Goal: Task Accomplishment & Management: Manage account settings

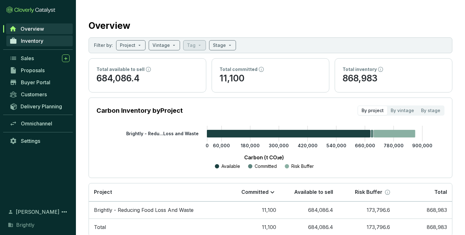
click at [37, 40] on span "Inventory" at bounding box center [32, 41] width 22 height 6
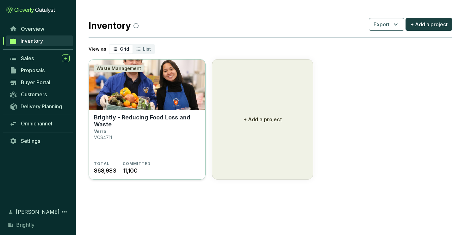
click at [142, 105] on img at bounding box center [147, 84] width 116 height 51
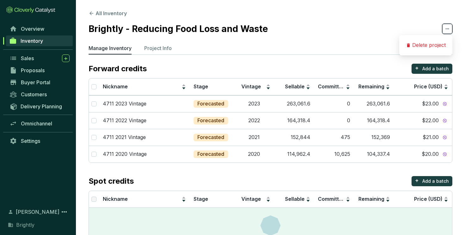
click at [444, 31] on span at bounding box center [447, 29] width 10 height 10
click at [330, 39] on section "All Inventory Brightly - Reducing Food Loss and Waste Manage Inventory Project …" at bounding box center [270, 133] width 389 height 266
click at [161, 52] on li "Project Info" at bounding box center [158, 49] width 28 height 10
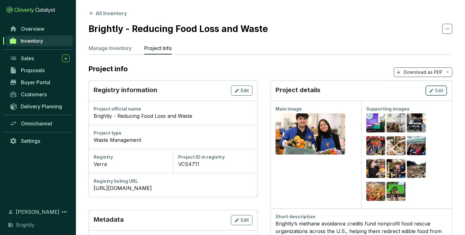
click at [433, 90] on icon "button" at bounding box center [431, 91] width 5 height 8
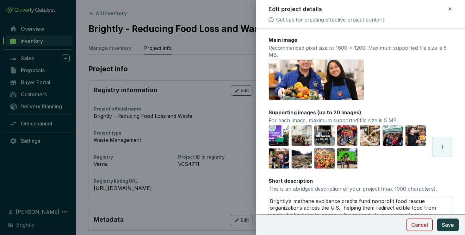
click at [413, 226] on span "Cancel" at bounding box center [419, 225] width 17 height 8
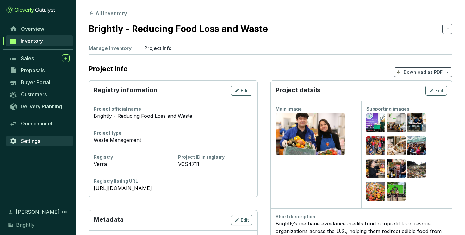
click at [31, 141] on span "Settings" at bounding box center [30, 141] width 19 height 6
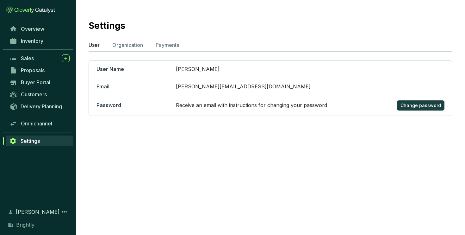
click at [120, 52] on section "Settings User Organization Payments User Name Matt Jones Email matt@justbrightl…" at bounding box center [270, 72] width 389 height 145
click at [120, 42] on p "Organization" at bounding box center [127, 45] width 31 height 8
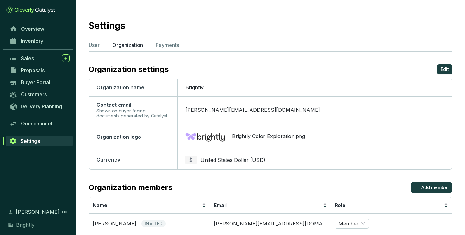
click at [210, 139] on img at bounding box center [205, 137] width 40 height 16
click at [451, 67] on button "Edit" at bounding box center [444, 69] width 15 height 10
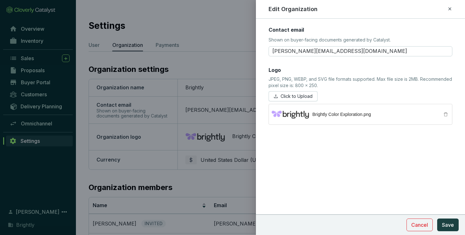
click at [298, 115] on div "Brightly Color Exploration.png" at bounding box center [360, 114] width 184 height 21
click at [447, 113] on icon "delete" at bounding box center [446, 114] width 4 height 4
click at [294, 95] on span "Click to Upload" at bounding box center [297, 96] width 32 height 6
click at [446, 224] on span "Save" at bounding box center [448, 225] width 12 height 8
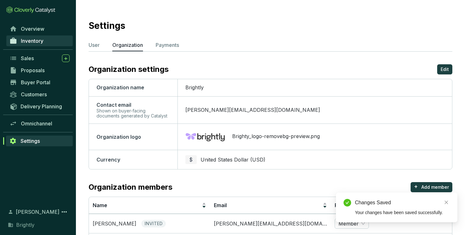
click at [32, 43] on span "Inventory" at bounding box center [32, 41] width 22 height 6
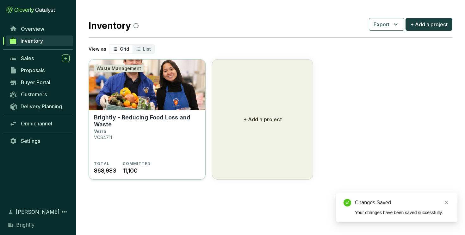
click at [124, 93] on img at bounding box center [147, 84] width 116 height 51
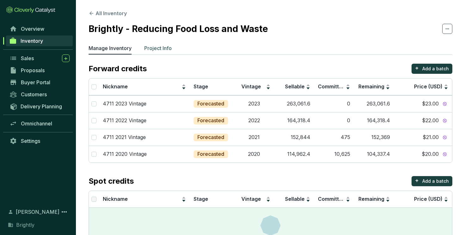
click at [146, 48] on p "Project Info" at bounding box center [158, 48] width 28 height 8
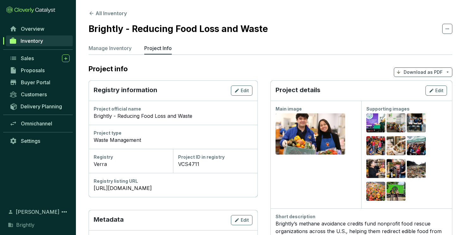
click at [436, 74] on p "Download as PDF" at bounding box center [423, 72] width 39 height 6
click at [415, 89] on span "Show pricing" at bounding box center [423, 86] width 29 height 5
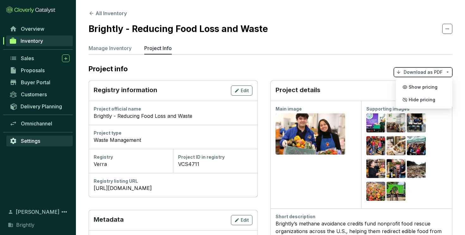
click at [25, 139] on span "Settings" at bounding box center [30, 141] width 19 height 6
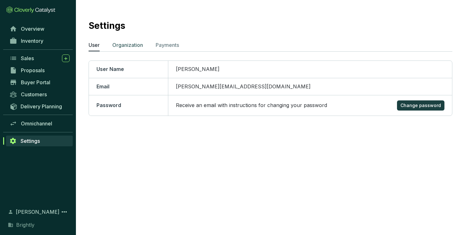
click at [126, 47] on p "Organization" at bounding box center [127, 45] width 31 height 8
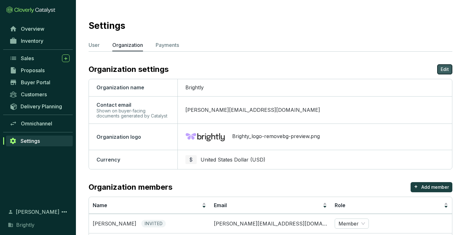
click at [442, 72] on p "Edit" at bounding box center [445, 69] width 8 height 6
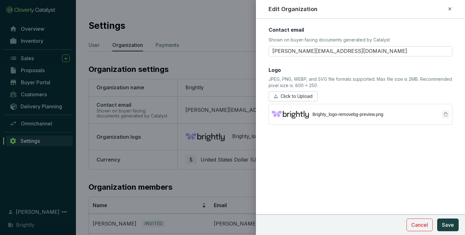
click at [445, 115] on icon "delete" at bounding box center [445, 114] width 4 height 4
click at [289, 97] on span "Click to Upload" at bounding box center [297, 96] width 32 height 6
click at [444, 221] on span "Save" at bounding box center [448, 225] width 12 height 8
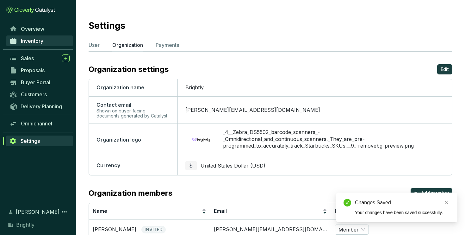
click at [31, 39] on span "Inventory" at bounding box center [32, 41] width 22 height 6
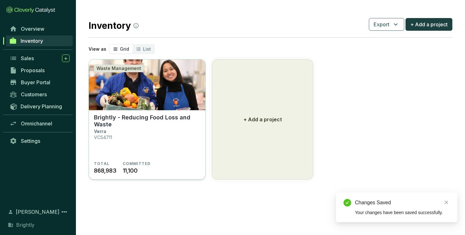
click at [151, 101] on img at bounding box center [147, 84] width 116 height 51
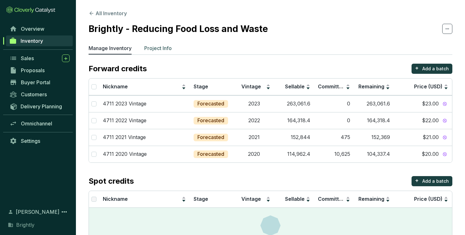
click at [158, 46] on p "Project Info" at bounding box center [158, 48] width 28 height 8
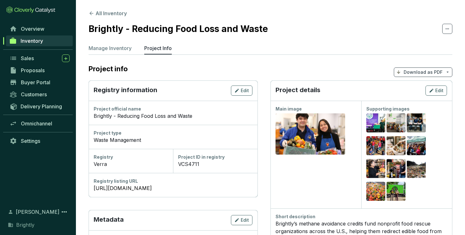
click at [428, 72] on p "Download as PDF" at bounding box center [423, 72] width 39 height 6
click at [414, 88] on span "Show pricing" at bounding box center [423, 86] width 29 height 5
click at [325, 29] on section "Brightly - Reducing Food Loss and Waste" at bounding box center [271, 28] width 364 height 13
click at [35, 142] on span "Settings" at bounding box center [30, 141] width 19 height 6
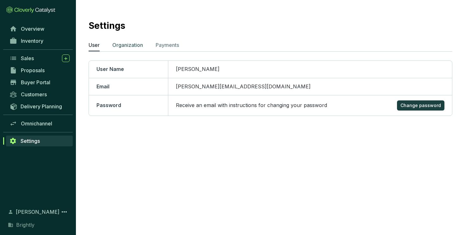
click at [127, 45] on p "Organization" at bounding box center [127, 45] width 31 height 8
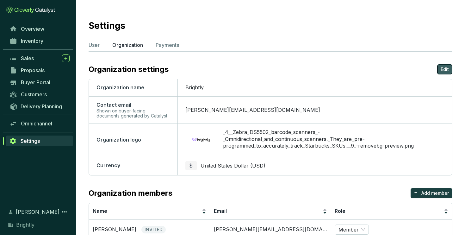
click at [445, 69] on p "Edit" at bounding box center [445, 69] width 8 height 6
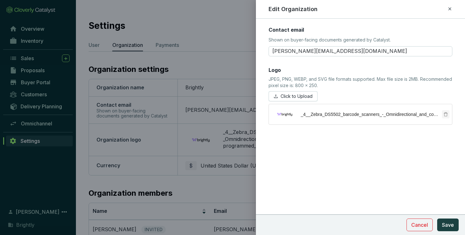
click at [447, 114] on icon "delete" at bounding box center [445, 114] width 4 height 4
drag, startPoint x: 328, startPoint y: 85, endPoint x: 349, endPoint y: 86, distance: 20.9
click at [349, 86] on p "JPEG, PNG, WEBP, and SVG file formats supported. Max file size is 2MB. Recommen…" at bounding box center [360, 83] width 184 height 15
copy p "800 x 250"
click at [280, 96] on button "Click to Upload" at bounding box center [292, 96] width 49 height 10
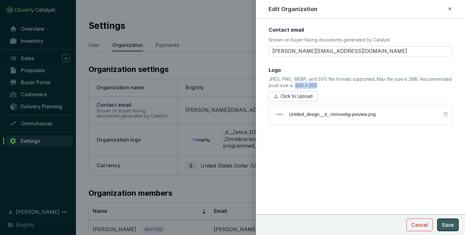
click at [448, 222] on span "Save" at bounding box center [448, 225] width 12 height 8
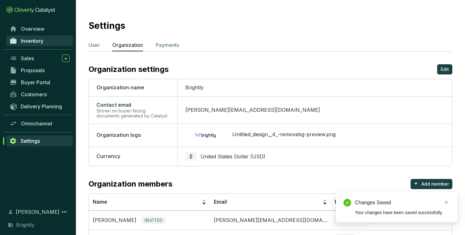
click at [33, 42] on span "Inventory" at bounding box center [32, 41] width 22 height 6
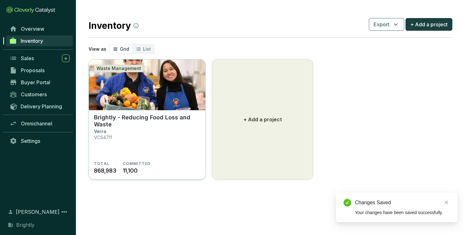
click at [117, 89] on img at bounding box center [147, 84] width 116 height 51
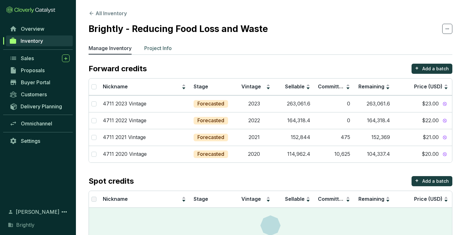
click at [168, 44] on p "Project Info" at bounding box center [158, 48] width 28 height 8
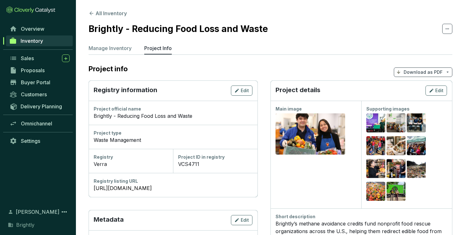
click at [429, 72] on p "Download as PDF" at bounding box center [423, 72] width 39 height 6
click at [415, 84] on span "Show pricing" at bounding box center [423, 86] width 29 height 5
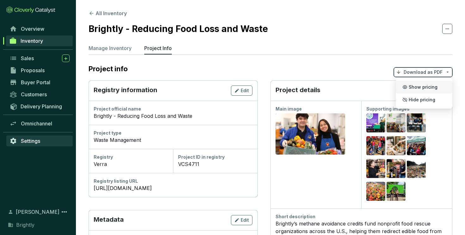
click at [35, 141] on span "Settings" at bounding box center [30, 141] width 19 height 6
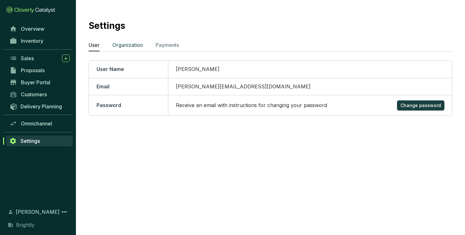
click at [131, 45] on p "Organization" at bounding box center [127, 45] width 31 height 8
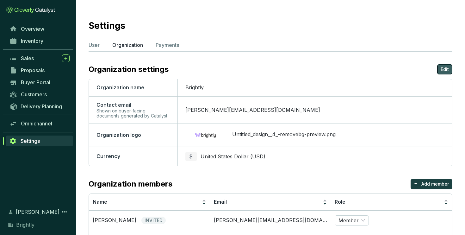
click at [447, 70] on p "Edit" at bounding box center [445, 69] width 8 height 6
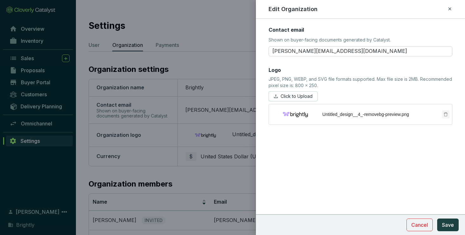
click at [448, 114] on button "button" at bounding box center [446, 114] width 8 height 8
click at [278, 97] on button "Click to Upload" at bounding box center [292, 96] width 49 height 10
click at [450, 226] on span "Save" at bounding box center [448, 225] width 12 height 8
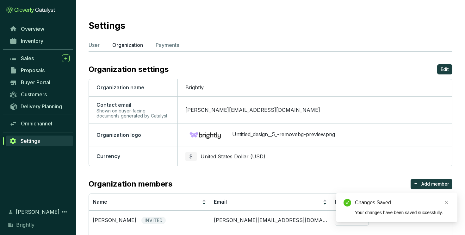
click at [36, 41] on span "Inventory" at bounding box center [32, 41] width 22 height 6
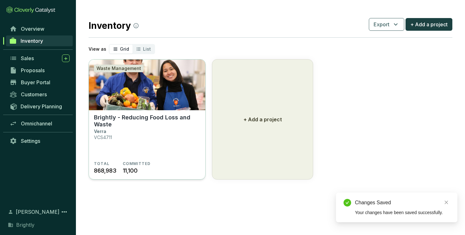
click at [161, 99] on img at bounding box center [147, 84] width 116 height 51
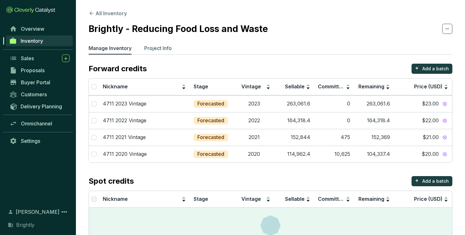
click at [162, 49] on p "Project Info" at bounding box center [158, 48] width 28 height 8
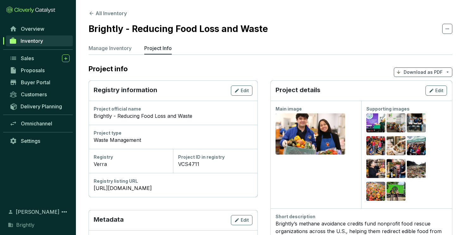
click at [436, 72] on p "Download as PDF" at bounding box center [423, 72] width 39 height 6
click at [413, 88] on span "Show pricing" at bounding box center [423, 86] width 29 height 5
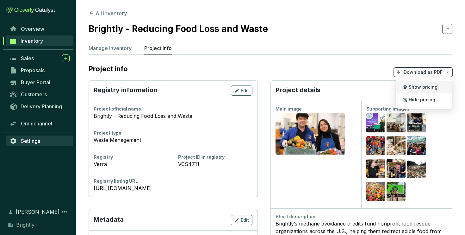
click at [33, 143] on span "Settings" at bounding box center [30, 141] width 19 height 6
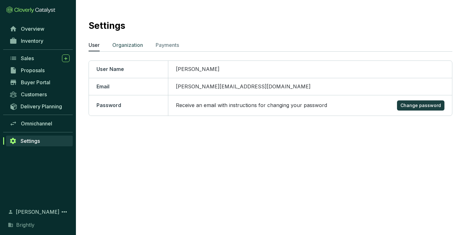
click at [132, 45] on p "Organization" at bounding box center [127, 45] width 31 height 8
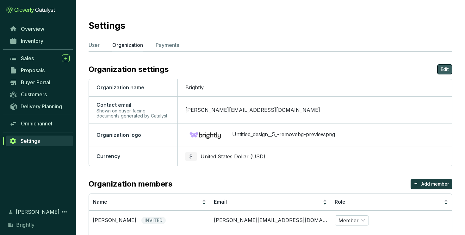
click at [447, 67] on p "Edit" at bounding box center [445, 69] width 8 height 6
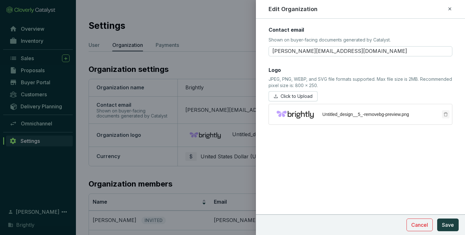
click at [448, 113] on button "button" at bounding box center [446, 114] width 8 height 8
click at [286, 98] on span "Click to Upload" at bounding box center [297, 96] width 32 height 6
click at [447, 223] on span "Save" at bounding box center [448, 225] width 12 height 8
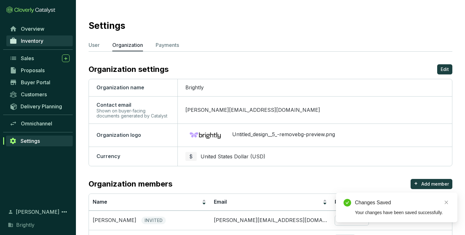
click at [31, 40] on span "Inventory" at bounding box center [32, 41] width 22 height 6
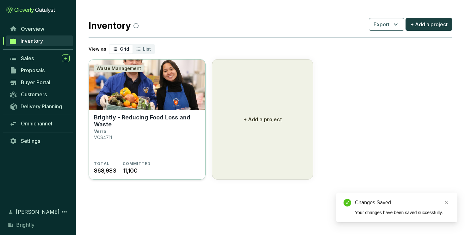
click at [123, 110] on img at bounding box center [147, 84] width 116 height 51
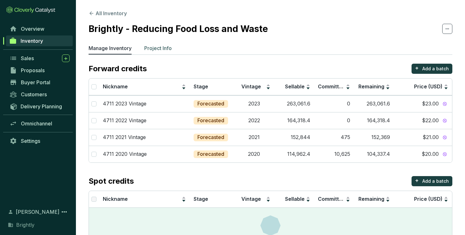
click at [163, 48] on p "Project Info" at bounding box center [158, 48] width 28 height 8
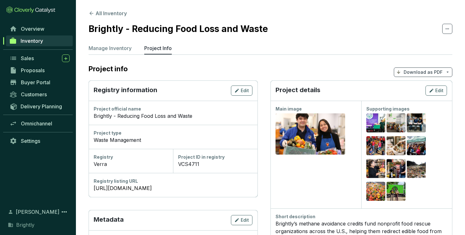
click at [430, 72] on p "Download as PDF" at bounding box center [423, 72] width 39 height 6
click at [410, 90] on p "Show pricing" at bounding box center [424, 87] width 50 height 11
click at [34, 139] on span "Settings" at bounding box center [30, 141] width 19 height 6
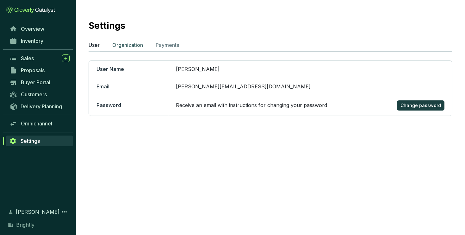
click at [133, 47] on p "Organization" at bounding box center [127, 45] width 31 height 8
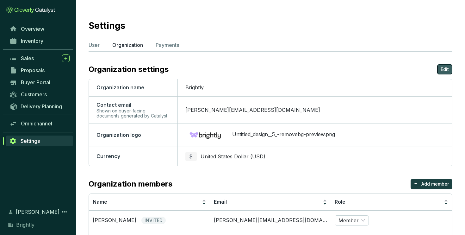
click at [443, 69] on p "Edit" at bounding box center [445, 69] width 8 height 6
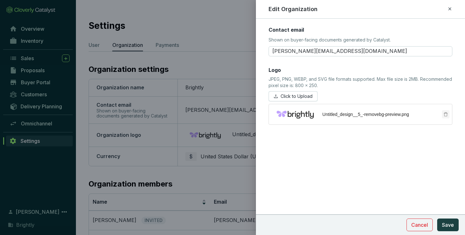
click at [445, 115] on icon "delete" at bounding box center [445, 114] width 4 height 4
click at [285, 97] on span "Click to Upload" at bounding box center [297, 96] width 32 height 6
click at [444, 228] on span "Save" at bounding box center [448, 225] width 12 height 8
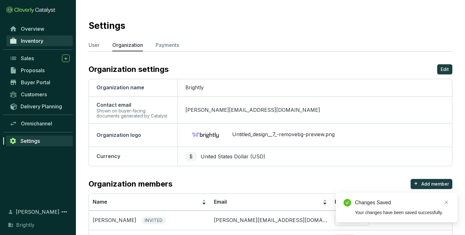
click at [33, 40] on span "Inventory" at bounding box center [32, 41] width 22 height 6
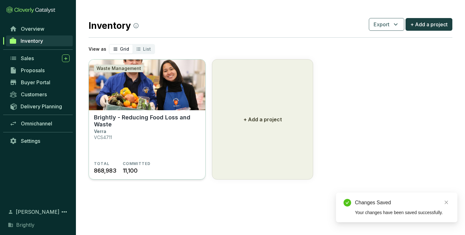
click at [135, 80] on img at bounding box center [147, 84] width 116 height 51
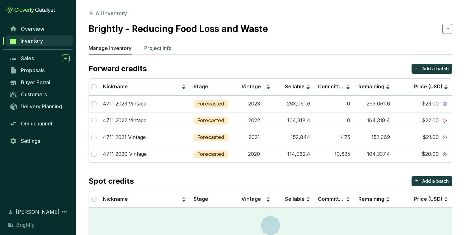
click at [155, 48] on p "Project Info" at bounding box center [158, 48] width 28 height 8
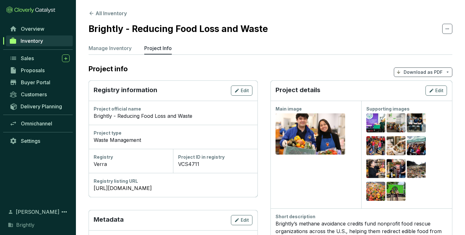
click at [435, 69] on p "Download as PDF" at bounding box center [423, 72] width 39 height 6
click at [410, 91] on p "Show pricing" at bounding box center [424, 87] width 50 height 11
click at [416, 89] on span "Show pricing" at bounding box center [423, 86] width 29 height 5
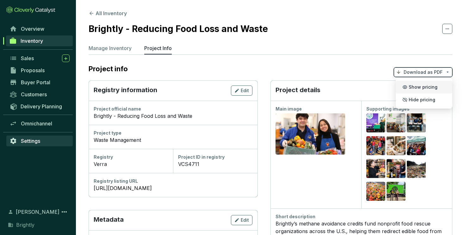
click at [34, 139] on span "Settings" at bounding box center [30, 141] width 19 height 6
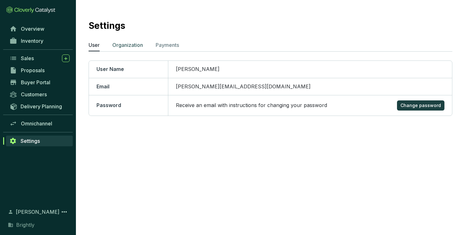
click at [139, 42] on p "Organization" at bounding box center [127, 45] width 31 height 8
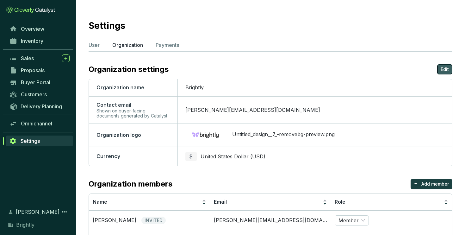
click at [446, 69] on p "Edit" at bounding box center [445, 69] width 8 height 6
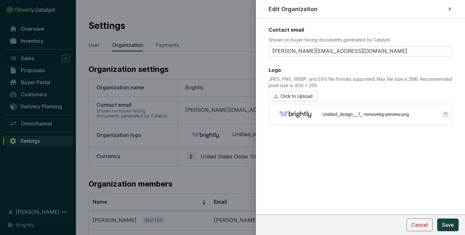
click at [445, 115] on icon "delete" at bounding box center [446, 114] width 4 height 4
click at [290, 98] on span "Click to Upload" at bounding box center [297, 96] width 32 height 6
click at [450, 226] on span "Save" at bounding box center [448, 225] width 12 height 8
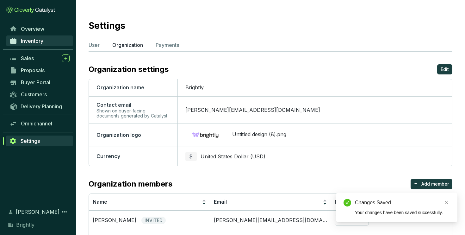
click at [26, 39] on span "Inventory" at bounding box center [32, 41] width 22 height 6
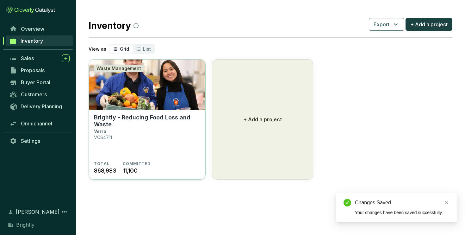
click at [126, 118] on p "Brightly - Reducing Food Loss and Waste" at bounding box center [147, 121] width 106 height 14
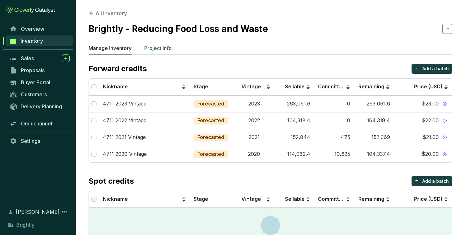
click at [147, 46] on p "Project Info" at bounding box center [158, 48] width 28 height 8
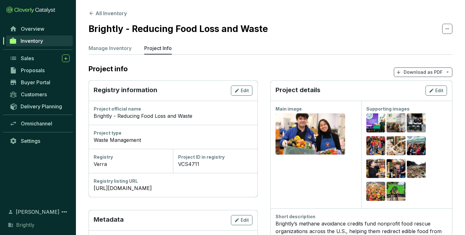
click at [420, 71] on p "Download as PDF" at bounding box center [423, 72] width 39 height 6
click at [415, 85] on span "Show pricing" at bounding box center [423, 86] width 29 height 5
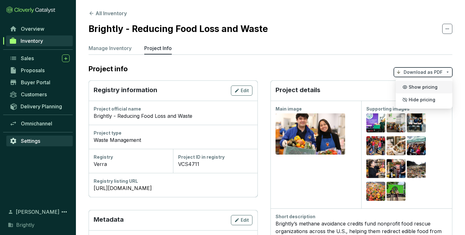
click at [33, 140] on span "Settings" at bounding box center [30, 141] width 19 height 6
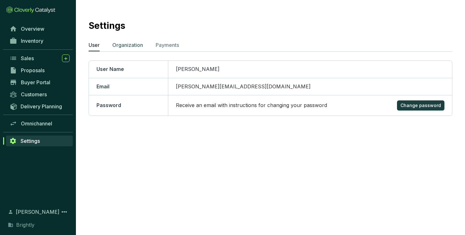
click at [129, 43] on p "Organization" at bounding box center [127, 45] width 31 height 8
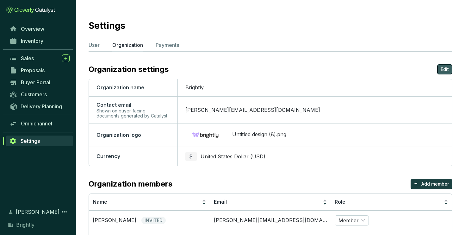
click at [443, 71] on p "Edit" at bounding box center [445, 69] width 8 height 6
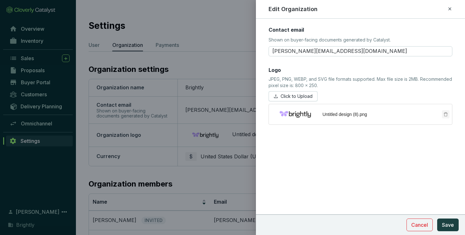
click at [446, 112] on icon "delete" at bounding box center [445, 114] width 4 height 4
click at [301, 96] on span "Click to Upload" at bounding box center [297, 96] width 32 height 6
click at [449, 226] on span "Save" at bounding box center [448, 225] width 12 height 8
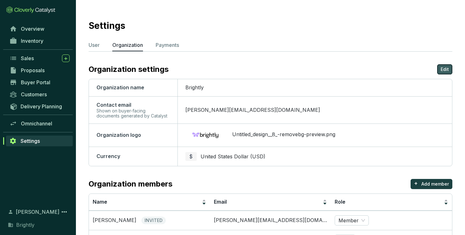
click at [442, 69] on p "Edit" at bounding box center [445, 69] width 8 height 6
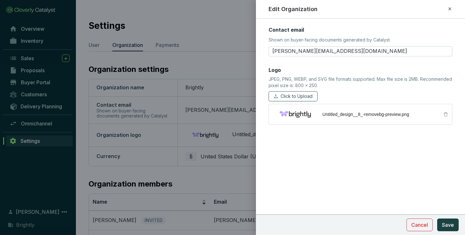
click at [305, 96] on span "Click to Upload" at bounding box center [297, 96] width 32 height 6
click at [444, 223] on span "Save" at bounding box center [448, 225] width 12 height 8
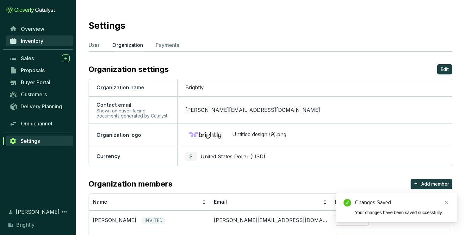
click at [35, 41] on span "Inventory" at bounding box center [32, 41] width 22 height 6
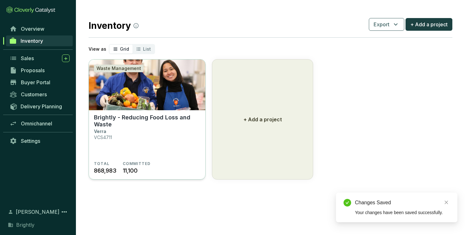
click at [143, 91] on img at bounding box center [147, 84] width 116 height 51
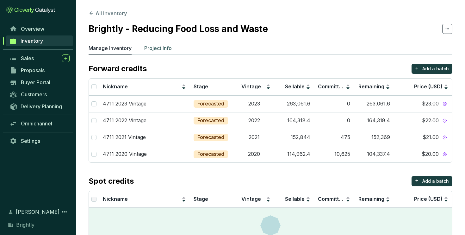
click at [165, 44] on p "Project Info" at bounding box center [158, 48] width 28 height 8
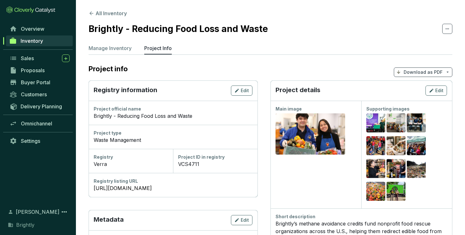
click at [427, 74] on p "Download as PDF" at bounding box center [423, 72] width 39 height 6
click at [407, 86] on icon at bounding box center [404, 86] width 5 height 5
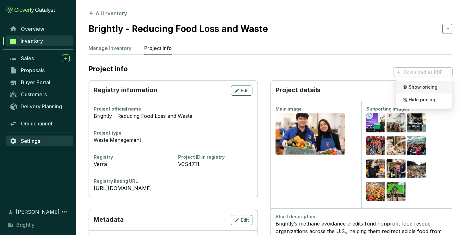
click at [31, 144] on link "Settings" at bounding box center [39, 140] width 66 height 11
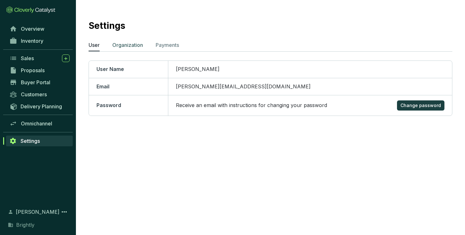
click at [134, 45] on p "Organization" at bounding box center [127, 45] width 31 height 8
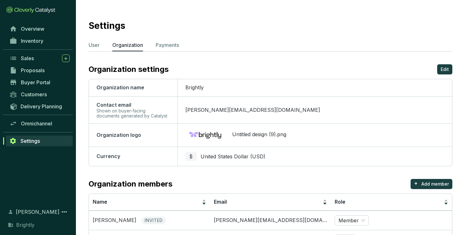
click at [441, 63] on section "Settings User Organization Payments Organization settings Edit Organization nam…" at bounding box center [270, 152] width 389 height 304
click at [442, 66] on p "Edit" at bounding box center [445, 69] width 8 height 6
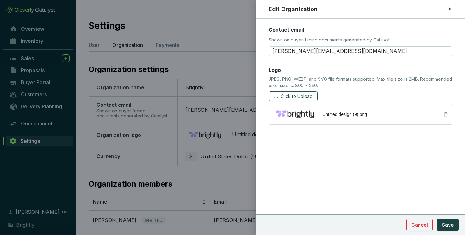
click at [286, 100] on button "Click to Upload" at bounding box center [292, 96] width 49 height 10
click at [450, 224] on span "Save" at bounding box center [448, 225] width 12 height 8
